Goal: Task Accomplishment & Management: Use online tool/utility

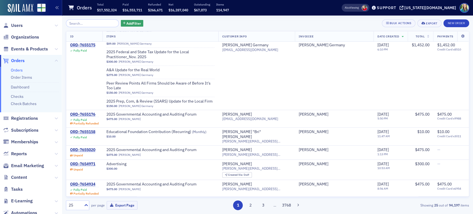
scroll to position [305, 0]
click at [82, 161] on div "ORD-7654971" at bounding box center [82, 163] width 25 height 5
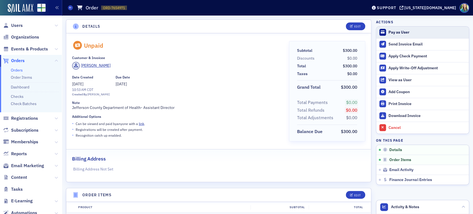
click at [389, 30] on div "Pay as User" at bounding box center [428, 32] width 78 height 5
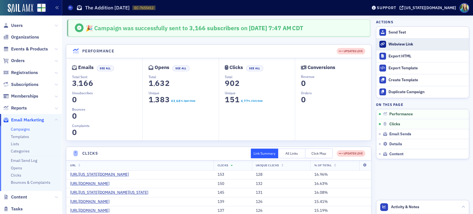
click at [406, 43] on div "Webview Link" at bounding box center [428, 44] width 78 height 5
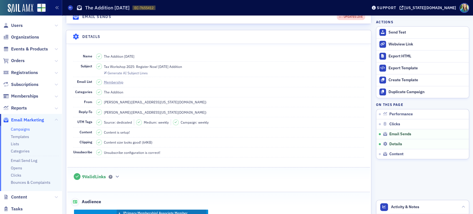
scroll to position [443, 0]
drag, startPoint x: 199, startPoint y: 90, endPoint x: 104, endPoint y: 90, distance: 95.6
click at [104, 77] on dd "Tax Workshop 2025: Register Now! [DATE] Addition Generate AI Subject Lines" at bounding box center [230, 68] width 268 height 15
copy span "Tax Workshop 2025: Register Now! [DATE] Addition"
